Goal: Information Seeking & Learning: Compare options

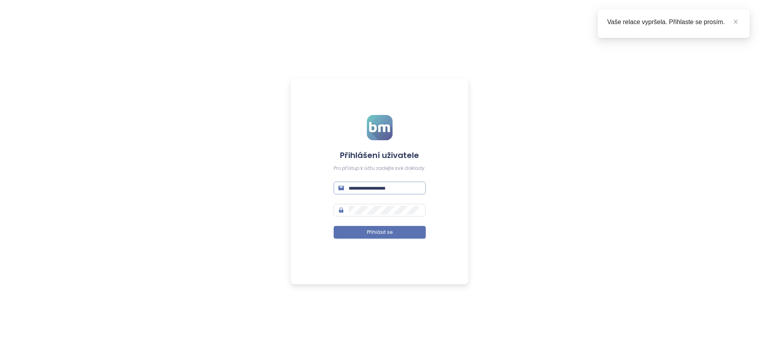
click at [372, 182] on span at bounding box center [380, 188] width 92 height 13
click at [372, 183] on span at bounding box center [380, 188] width 92 height 13
click at [367, 193] on span at bounding box center [380, 188] width 92 height 13
click at [367, 186] on input "text" at bounding box center [385, 188] width 72 height 9
click at [334, 226] on button "Přihlásit se" at bounding box center [380, 232] width 92 height 13
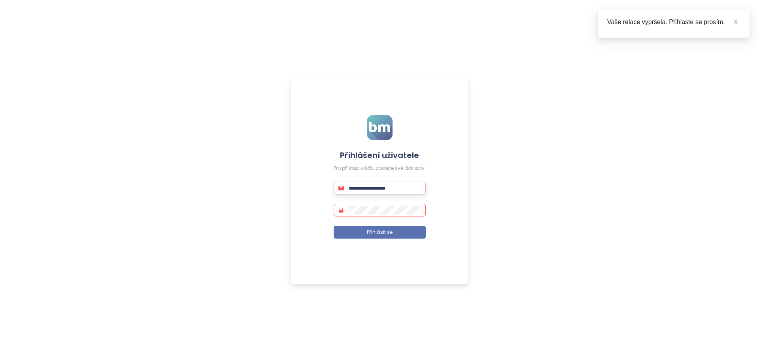
type input "**********"
click at [358, 228] on button "Přihlásit se" at bounding box center [380, 232] width 92 height 13
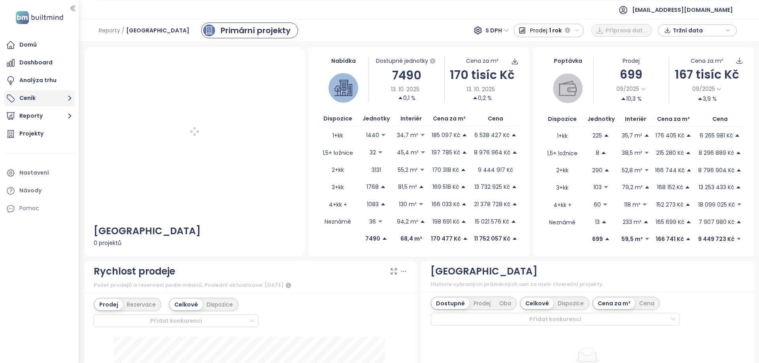
click at [30, 97] on font "Ceník" at bounding box center [27, 98] width 16 height 8
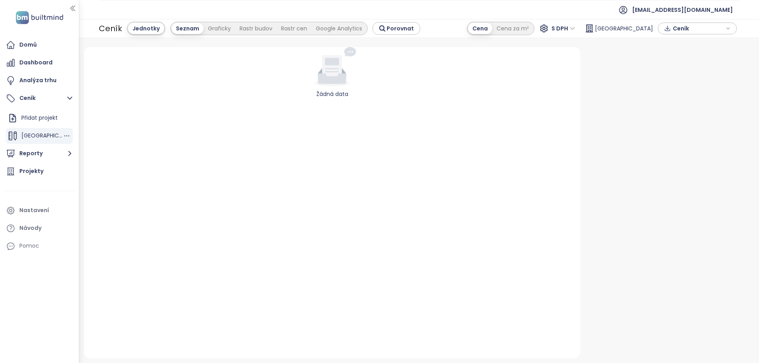
click at [27, 136] on font "[GEOGRAPHIC_DATA]" at bounding box center [50, 136] width 58 height 8
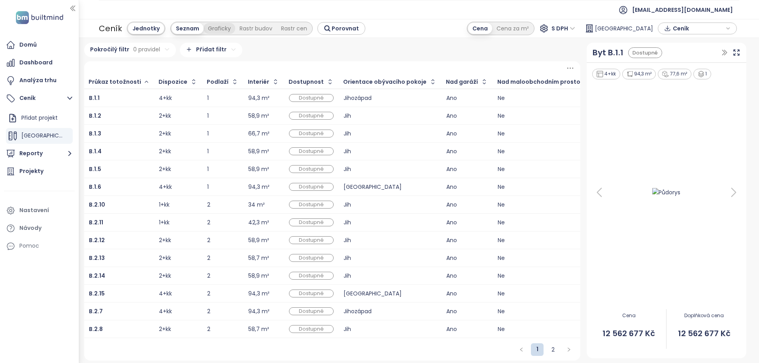
click at [221, 28] on font "Graficky" at bounding box center [219, 29] width 23 height 8
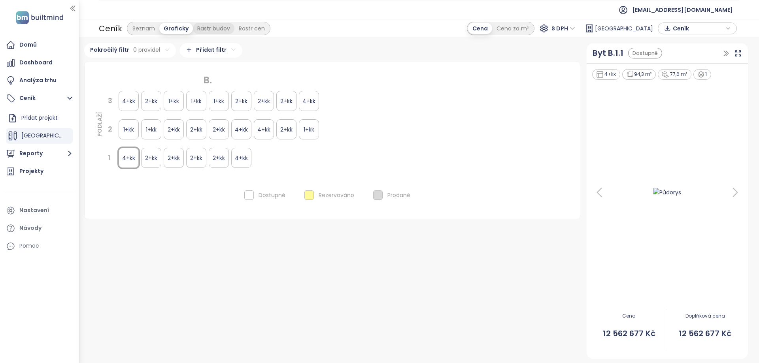
click at [213, 25] on font "Rastr budov" at bounding box center [213, 29] width 33 height 8
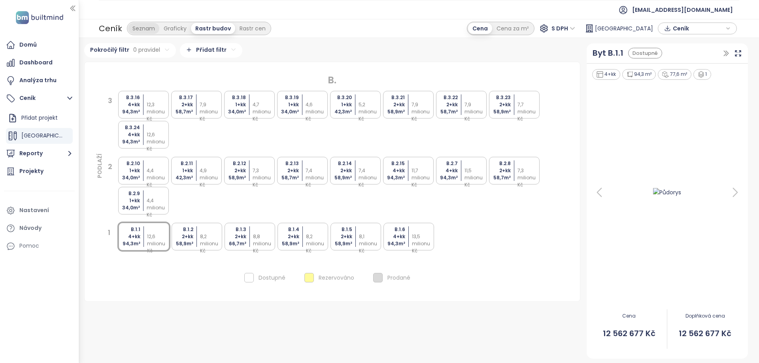
click at [142, 23] on div "Seznam" at bounding box center [143, 28] width 31 height 11
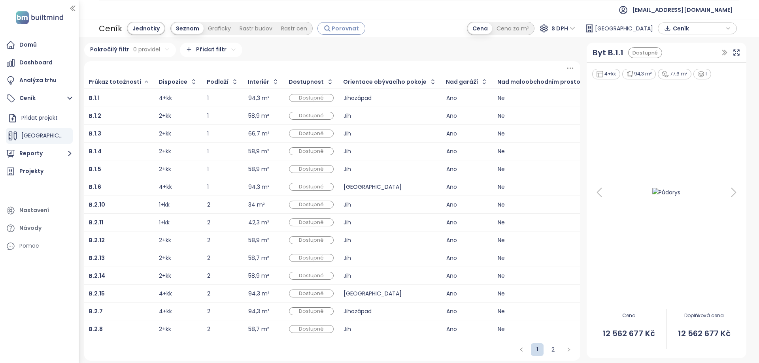
click at [340, 26] on font "Porovnat" at bounding box center [345, 29] width 27 height 8
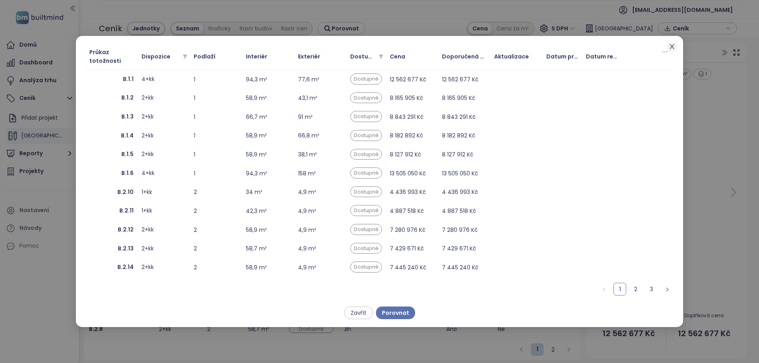
click at [675, 50] on span "Blízko" at bounding box center [672, 47] width 9 height 9
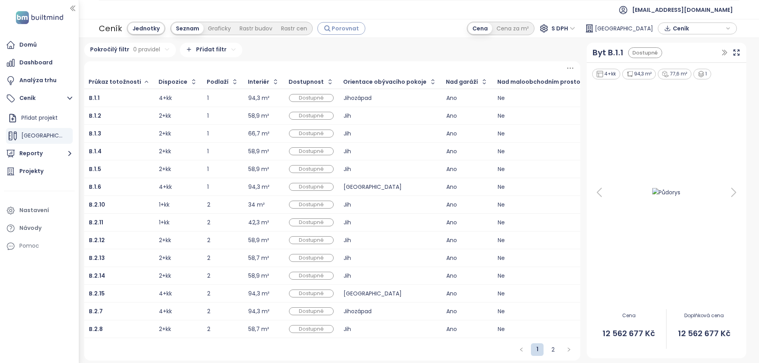
click at [327, 27] on icon "button" at bounding box center [327, 28] width 7 height 7
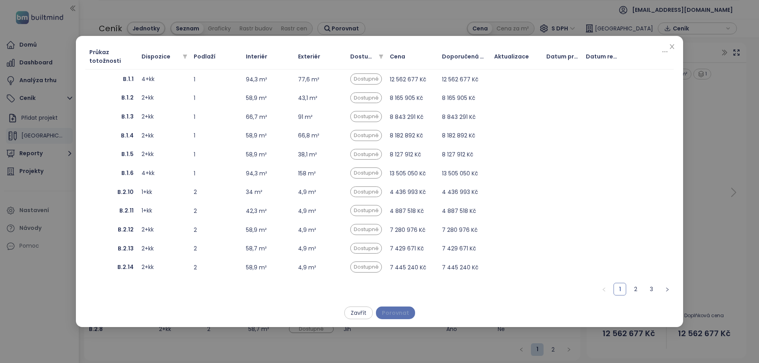
click at [397, 314] on font "Porovnat" at bounding box center [395, 313] width 27 height 8
click at [216, 78] on td "1" at bounding box center [216, 79] width 52 height 19
click at [397, 313] on font "Porovnat" at bounding box center [395, 313] width 27 height 8
click at [158, 77] on div "4+kk" at bounding box center [164, 79] width 44 height 9
click at [179, 79] on div "4+kk" at bounding box center [164, 79] width 44 height 9
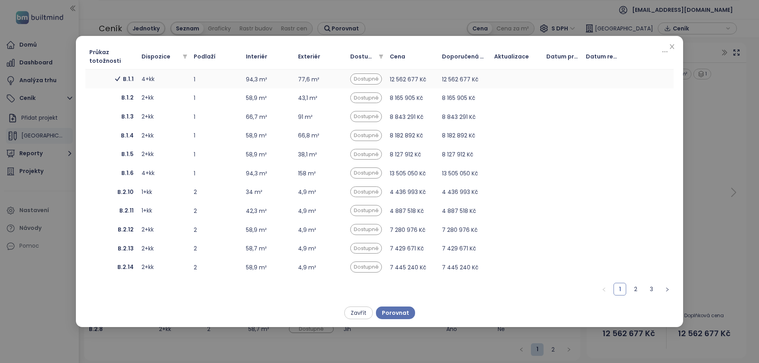
click at [179, 79] on div "4+kk" at bounding box center [164, 79] width 44 height 9
click at [165, 81] on div "4+kk" at bounding box center [164, 79] width 44 height 9
click at [148, 76] on font "4+kk" at bounding box center [148, 79] width 13 height 8
click at [150, 97] on font "2+kk" at bounding box center [148, 98] width 12 height 8
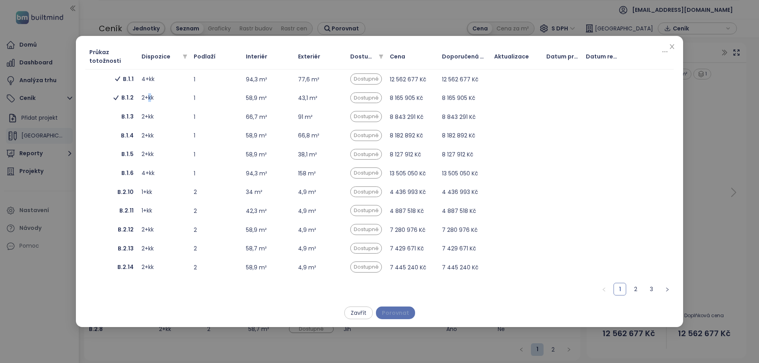
click at [399, 315] on font "Porovnat" at bounding box center [395, 313] width 27 height 8
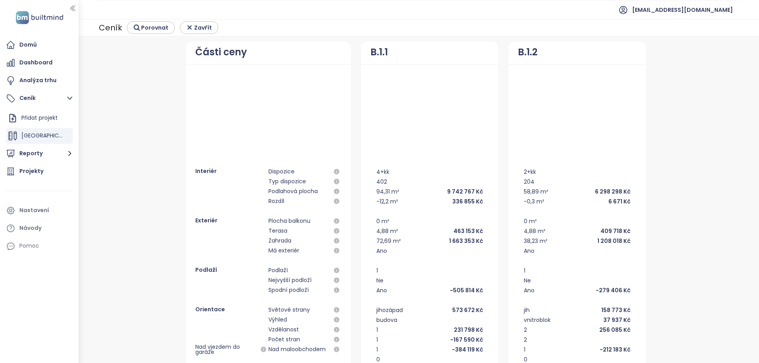
scroll to position [40, 0]
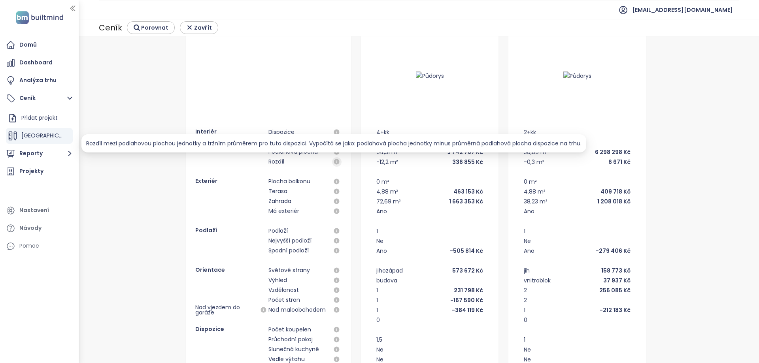
click at [335, 159] on icon "button" at bounding box center [336, 162] width 7 height 7
click at [334, 159] on icon "button" at bounding box center [337, 162] width 6 height 6
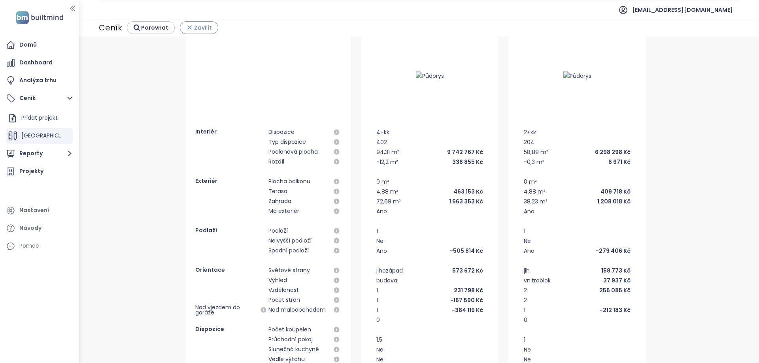
click at [187, 30] on icon "button" at bounding box center [189, 27] width 7 height 7
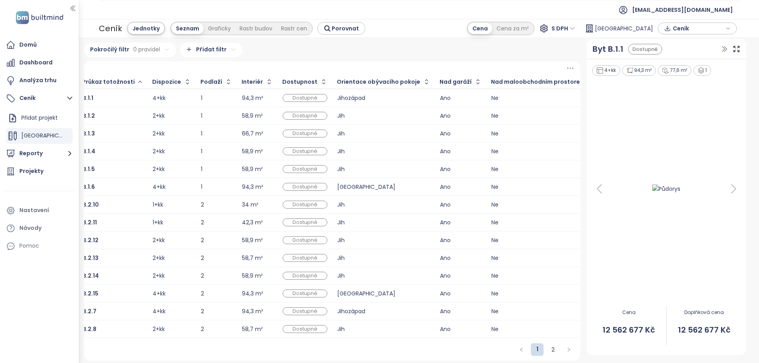
scroll to position [0, 0]
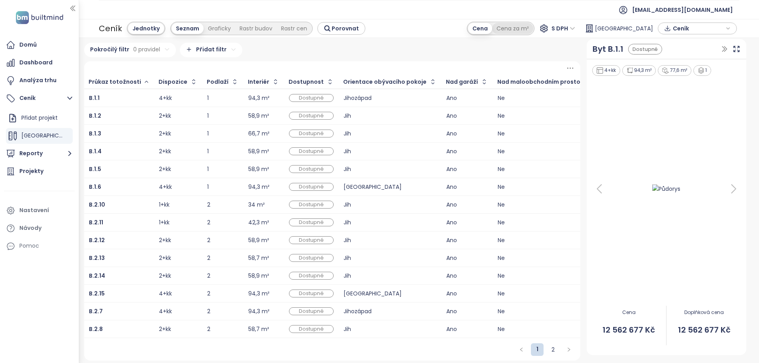
click at [532, 32] on div "Cena za m²" at bounding box center [512, 28] width 41 height 11
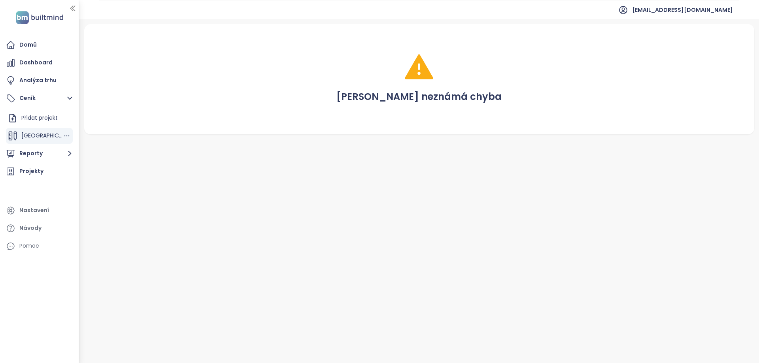
click at [26, 139] on font "[GEOGRAPHIC_DATA]" at bounding box center [50, 136] width 58 height 8
click at [35, 138] on font "[GEOGRAPHIC_DATA]" at bounding box center [50, 136] width 58 height 8
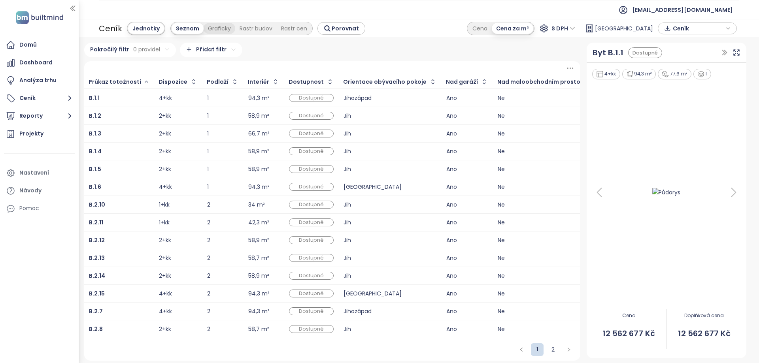
click at [217, 31] on font "Graficky" at bounding box center [219, 29] width 23 height 8
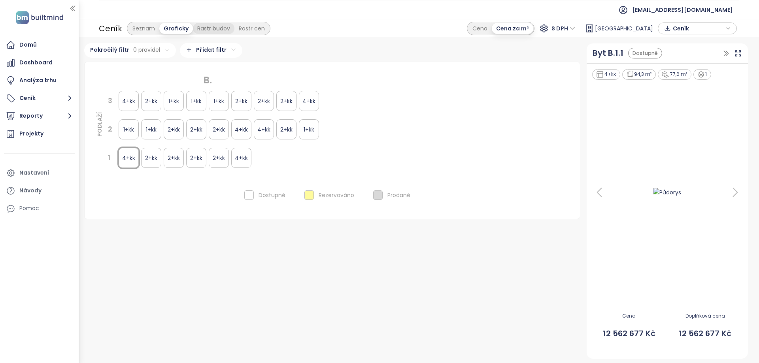
click at [219, 25] on font "Rastr budov" at bounding box center [213, 29] width 33 height 8
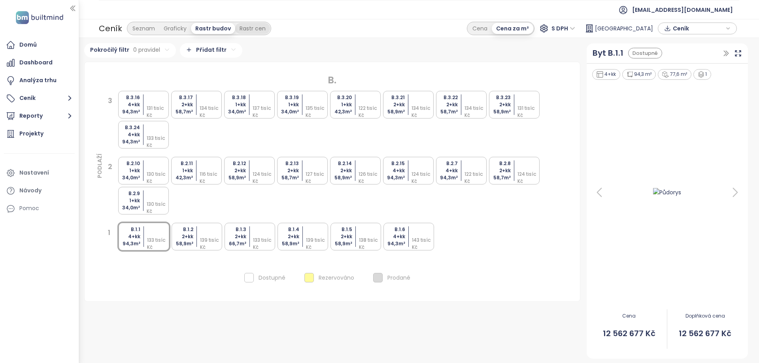
click at [256, 30] on font "Rastr cen" at bounding box center [253, 29] width 26 height 8
click at [220, 27] on font "Rastr budov" at bounding box center [211, 29] width 33 height 8
click at [255, 29] on font "Rastr cen" at bounding box center [253, 29] width 26 height 8
click at [219, 30] on font "Rastr budov" at bounding box center [211, 29] width 33 height 8
click at [428, 26] on div "Ceník Seznam Graficky Rastr budov Rastr cen Cena Cena za m² S DPH Náměstí [GEOG…" at bounding box center [419, 28] width 680 height 19
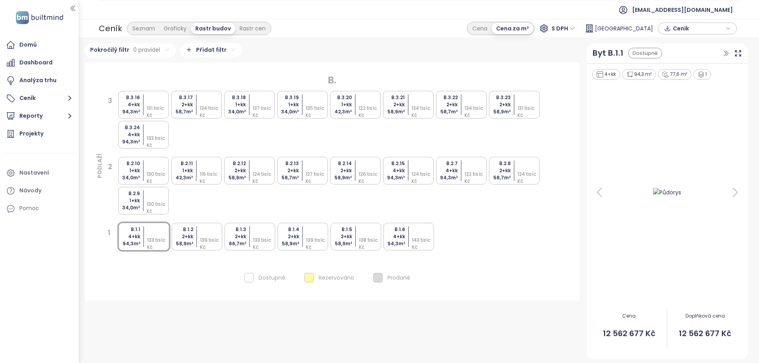
click at [424, 25] on div "Ceník Seznam Graficky Rastr budov Rastr cen Cena Cena za m² S DPH Náměstí [GEOG…" at bounding box center [419, 28] width 680 height 19
